Goal: Task Accomplishment & Management: Use online tool/utility

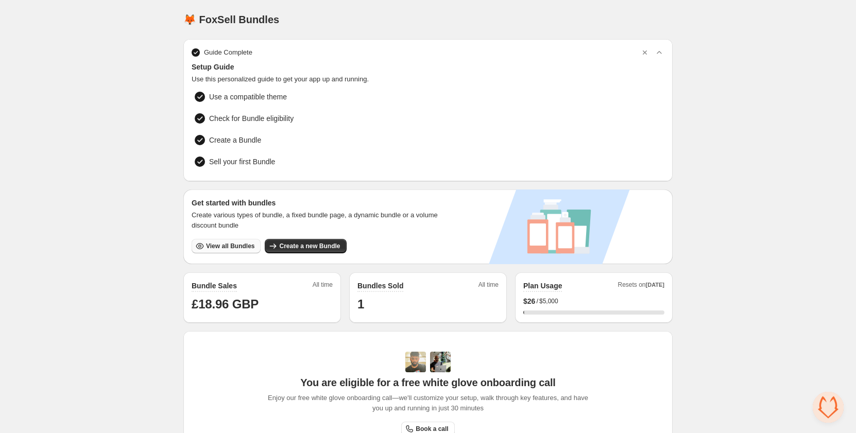
click at [216, 246] on span "View all Bundles" at bounding box center [230, 246] width 48 height 8
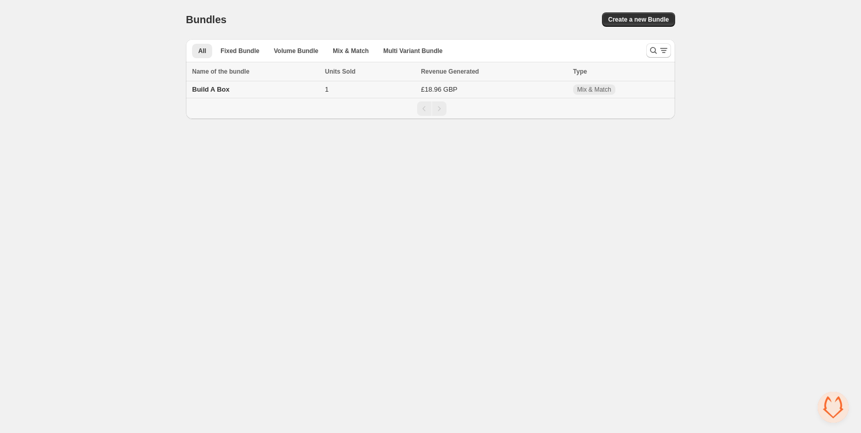
click at [211, 89] on span "Build A Box" at bounding box center [211, 89] width 38 height 8
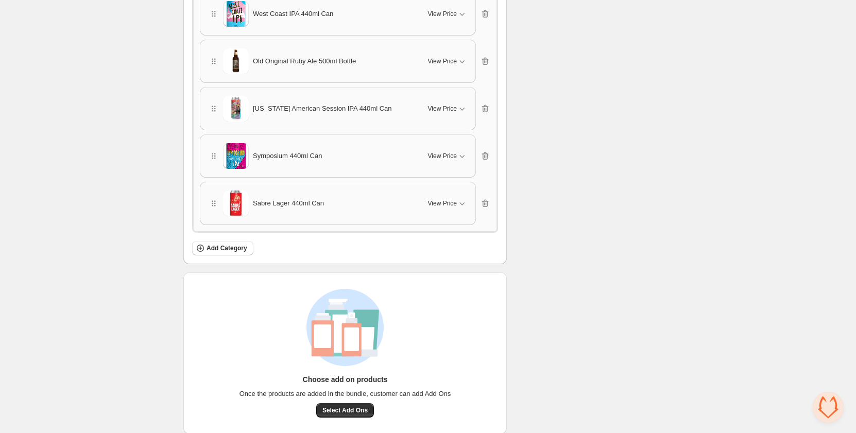
scroll to position [2677, 0]
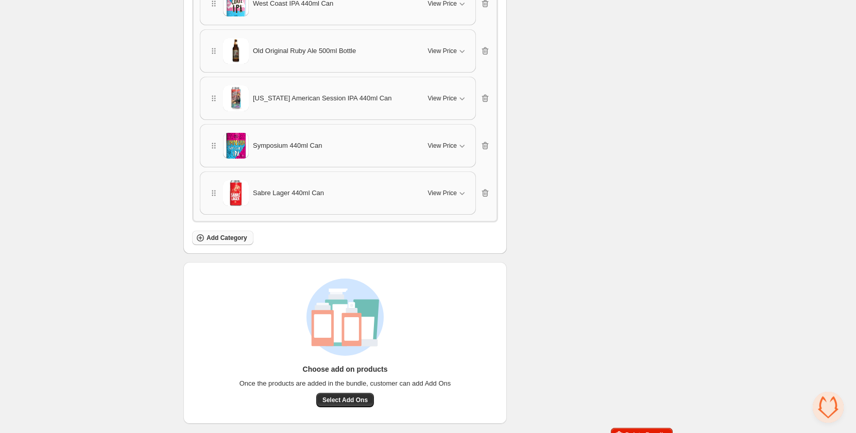
click at [200, 237] on icon "button" at bounding box center [200, 238] width 4 height 4
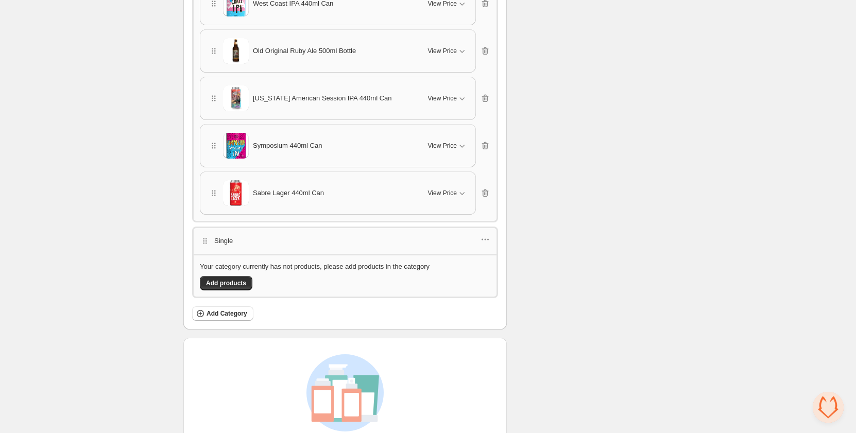
click at [294, 98] on span "[US_STATE] American Session IPA 440ml Can" at bounding box center [322, 98] width 139 height 10
click at [487, 239] on icon "button" at bounding box center [485, 239] width 10 height 10
click at [488, 313] on span "Delete category" at bounding box center [492, 311] width 56 height 10
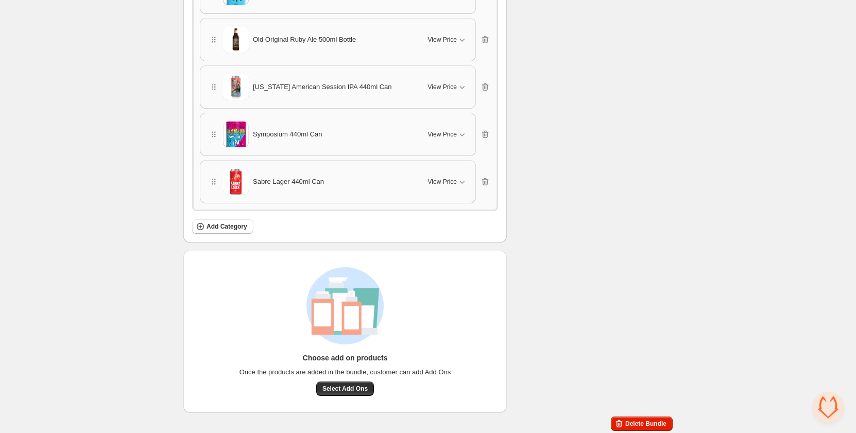
scroll to position [2690, 0]
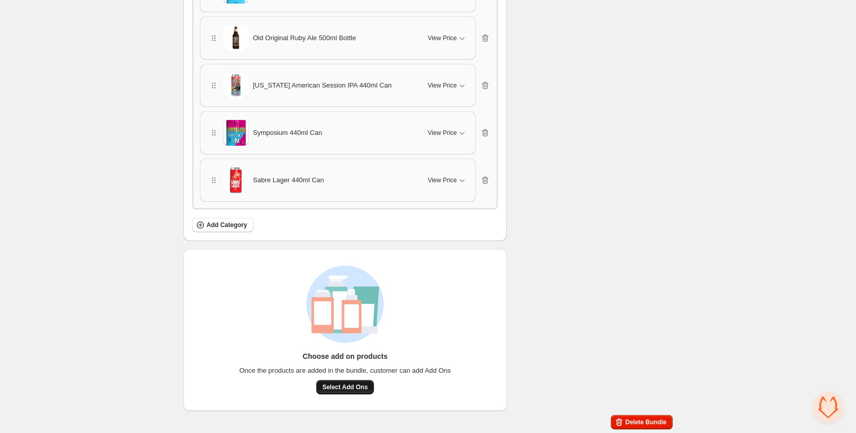
click at [339, 390] on span "Select Add Ons" at bounding box center [344, 387] width 45 height 8
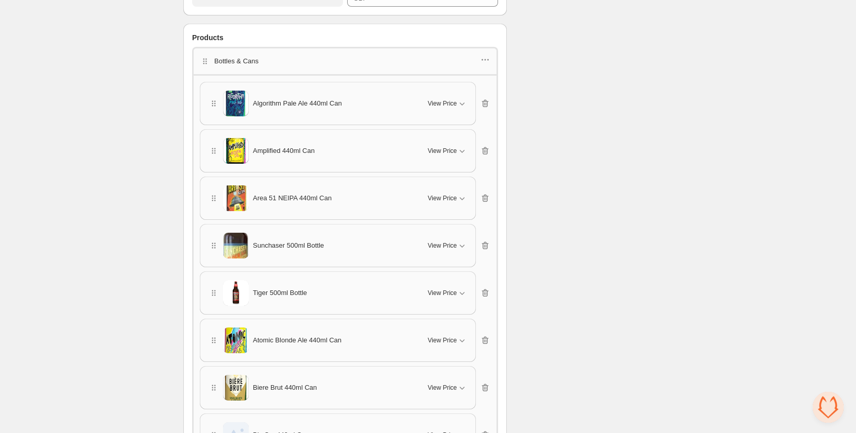
scroll to position [566, 0]
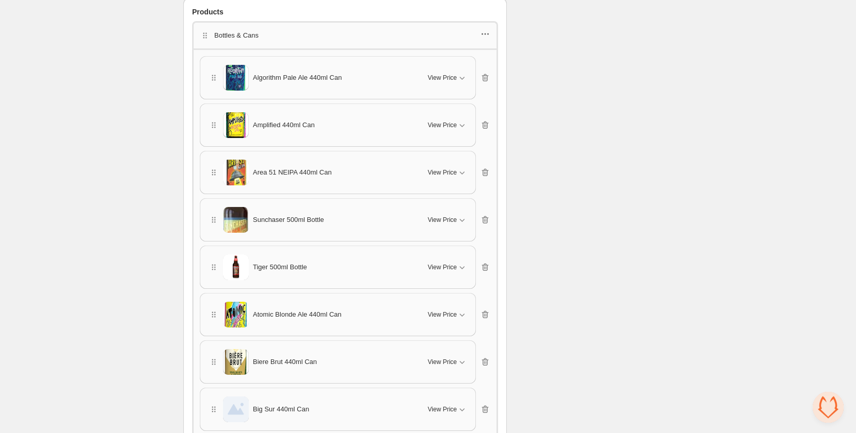
click at [484, 34] on icon "button" at bounding box center [485, 34] width 10 height 10
click at [490, 72] on span "Edit products" at bounding box center [492, 71] width 56 height 10
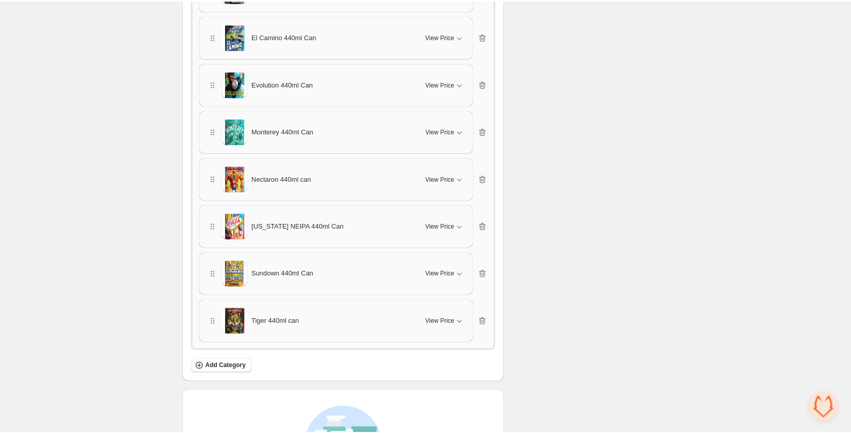
scroll to position [3149, 0]
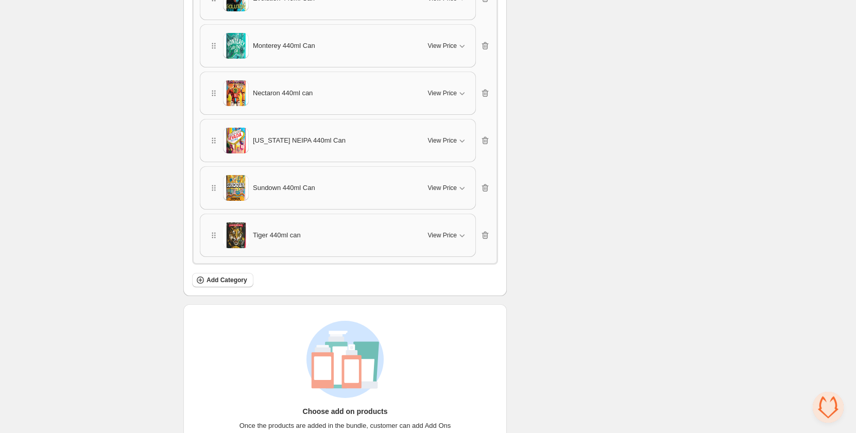
scroll to position [3164, 0]
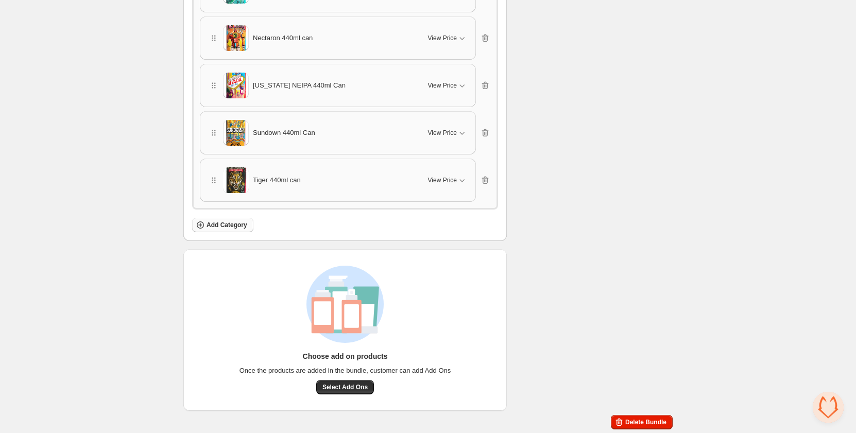
click at [202, 220] on icon "button" at bounding box center [200, 225] width 10 height 10
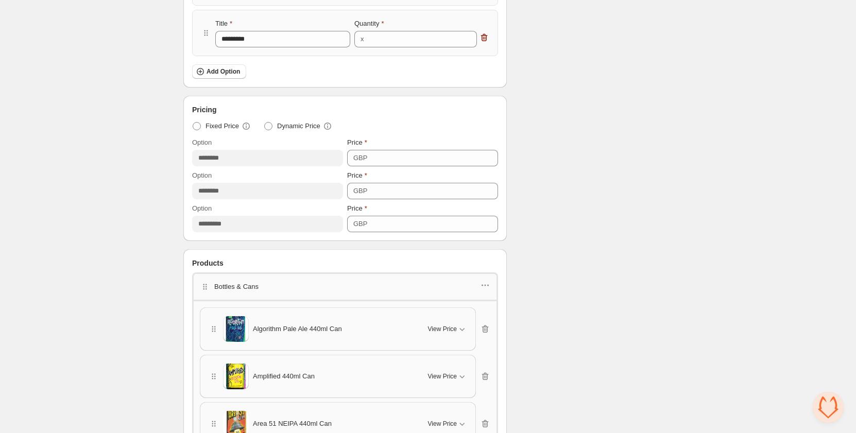
scroll to position [320, 0]
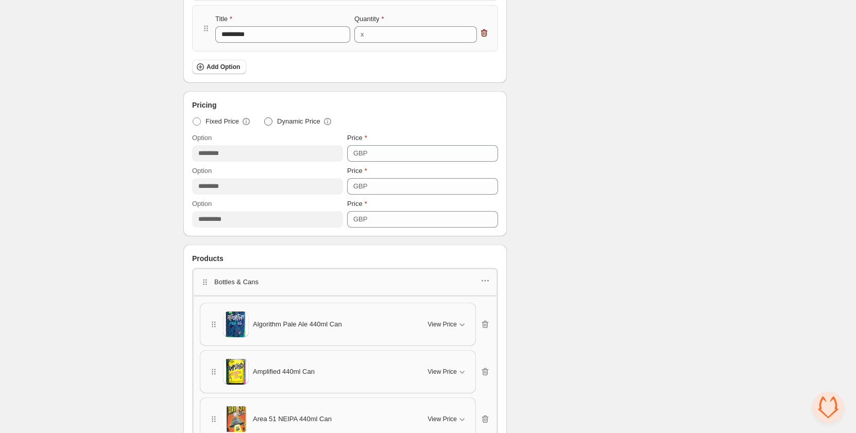
click at [267, 121] on span at bounding box center [268, 121] width 8 height 8
click at [198, 120] on span at bounding box center [197, 121] width 8 height 8
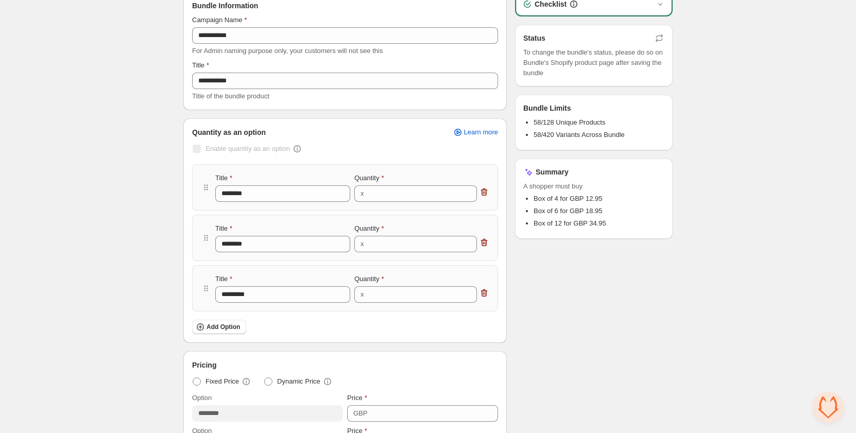
scroll to position [0, 0]
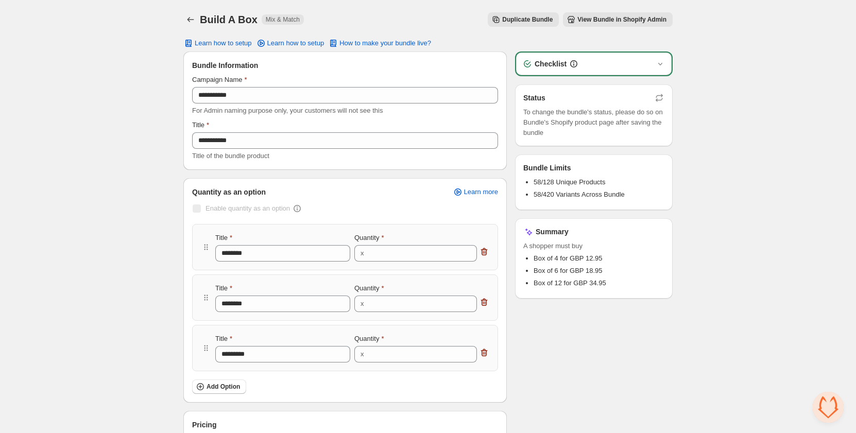
click at [616, 20] on span "View Bundle in Shopify Admin" at bounding box center [621, 19] width 89 height 8
